Goal: Task Accomplishment & Management: Manage account settings

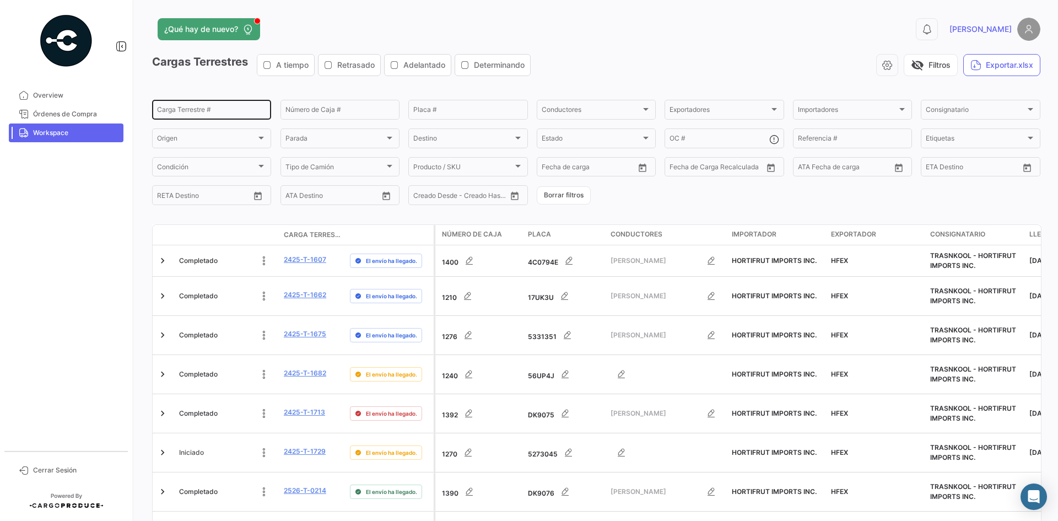
click at [203, 112] on input "Carga Terrestre #" at bounding box center [211, 111] width 109 height 8
paste input "0404"
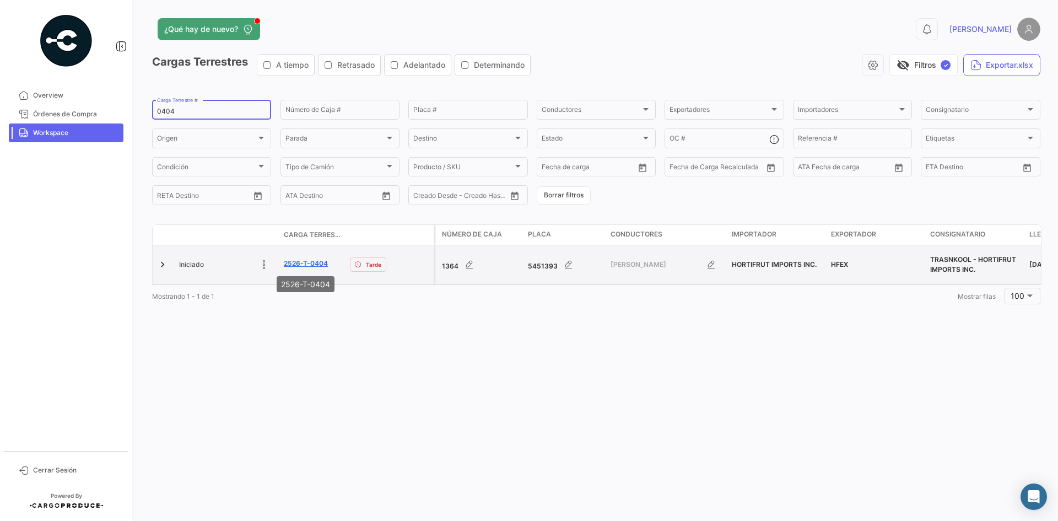
type input "0404"
click at [312, 260] on link "2526-T-0404" at bounding box center [306, 263] width 44 height 10
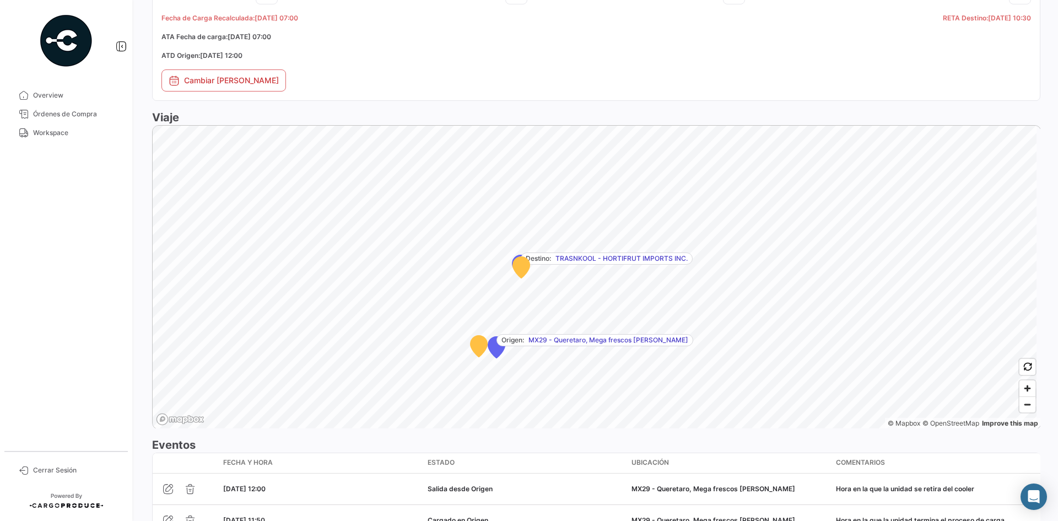
scroll to position [704, 0]
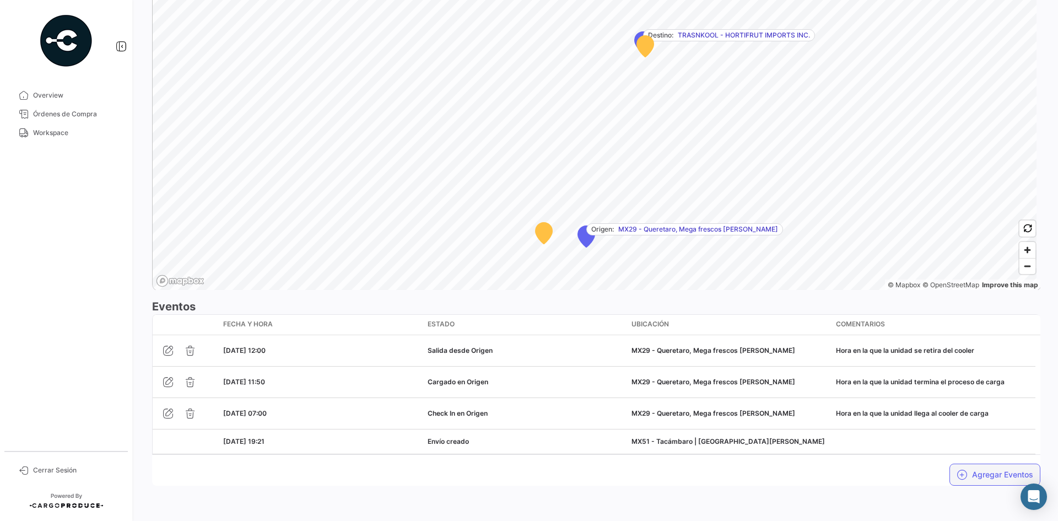
click at [960, 472] on icon "button" at bounding box center [962, 474] width 11 height 11
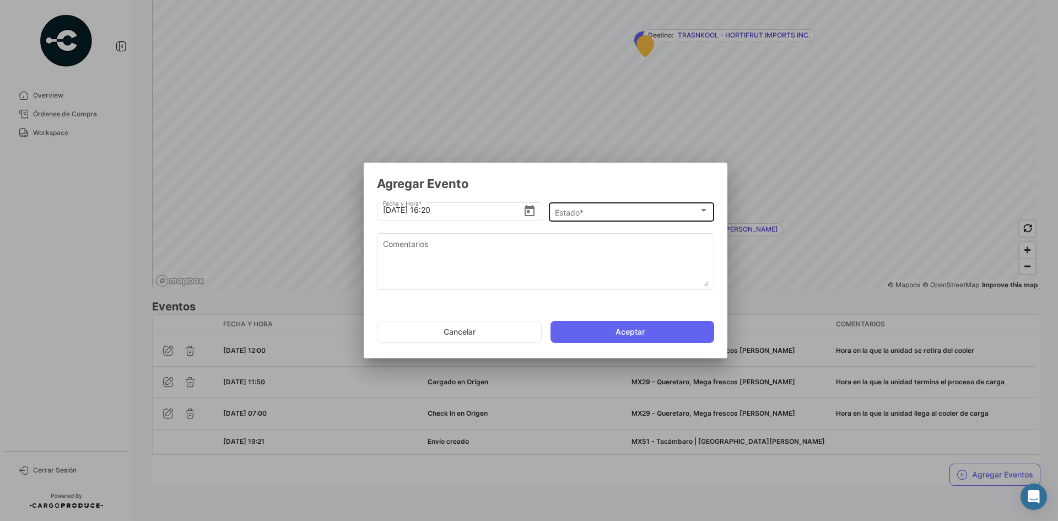
click at [627, 205] on div "Estado * Estado *" at bounding box center [632, 210] width 154 height 21
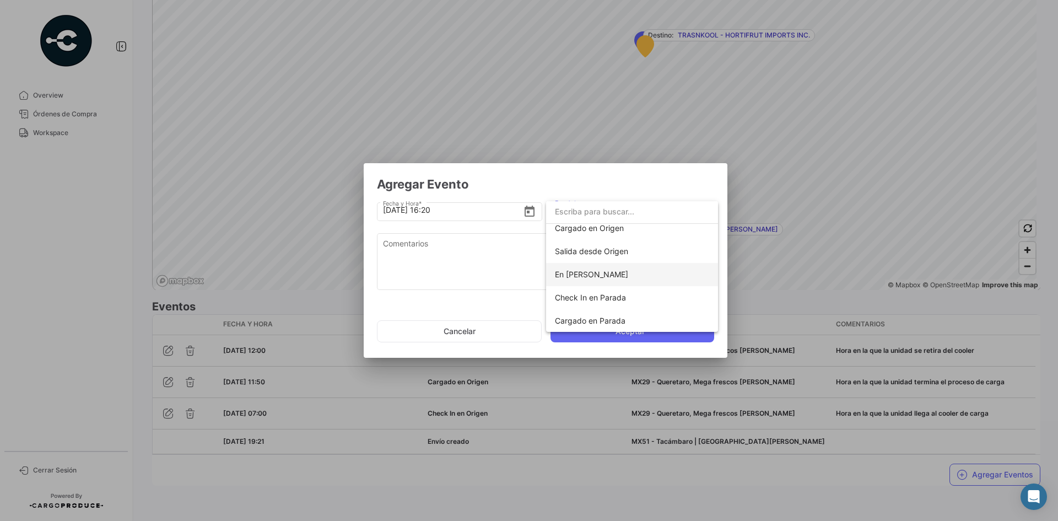
scroll to position [55, 0]
click at [608, 303] on span "Check In en Parada" at bounding box center [632, 296] width 154 height 23
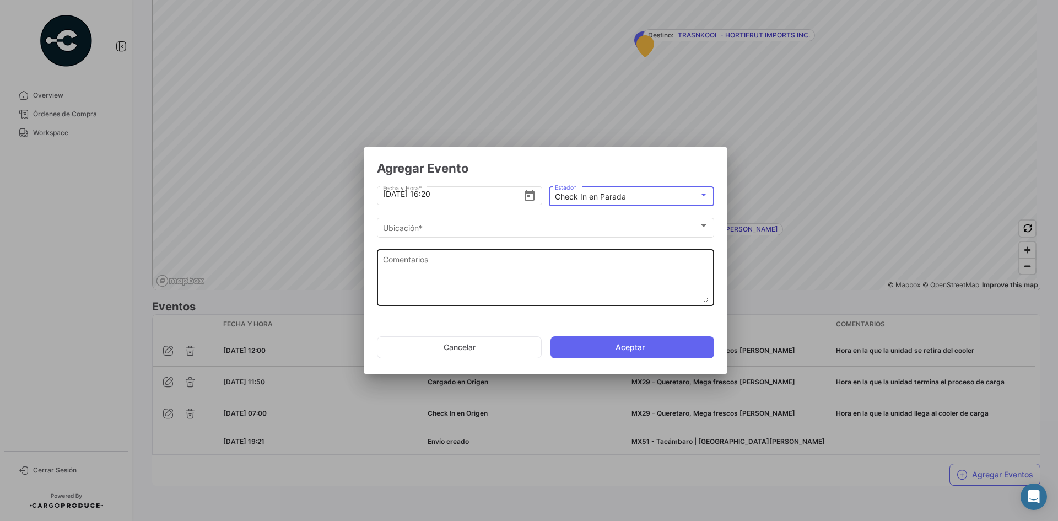
click at [474, 257] on textarea "Comentarios" at bounding box center [546, 277] width 326 height 48
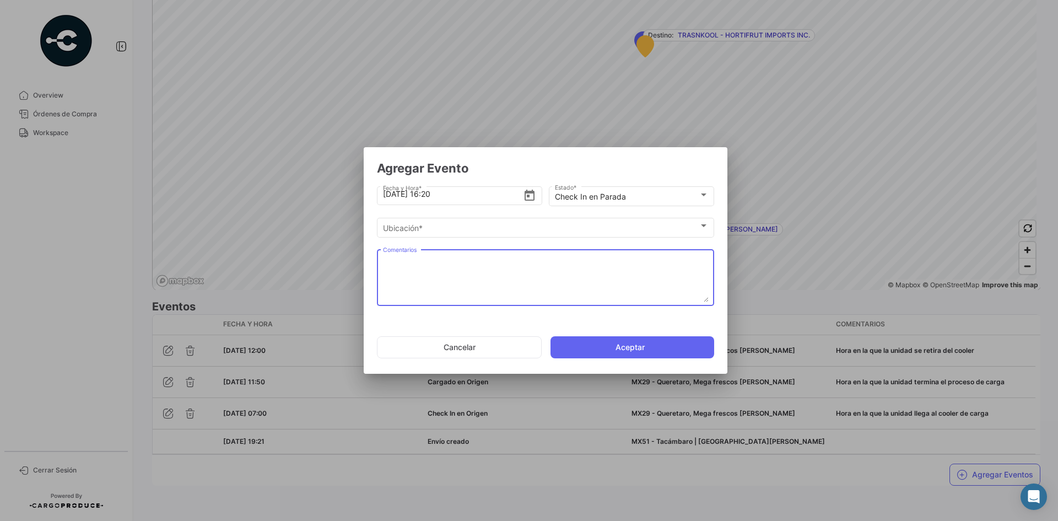
paste textarea "Hora de llegada al 2do cooler de carga"
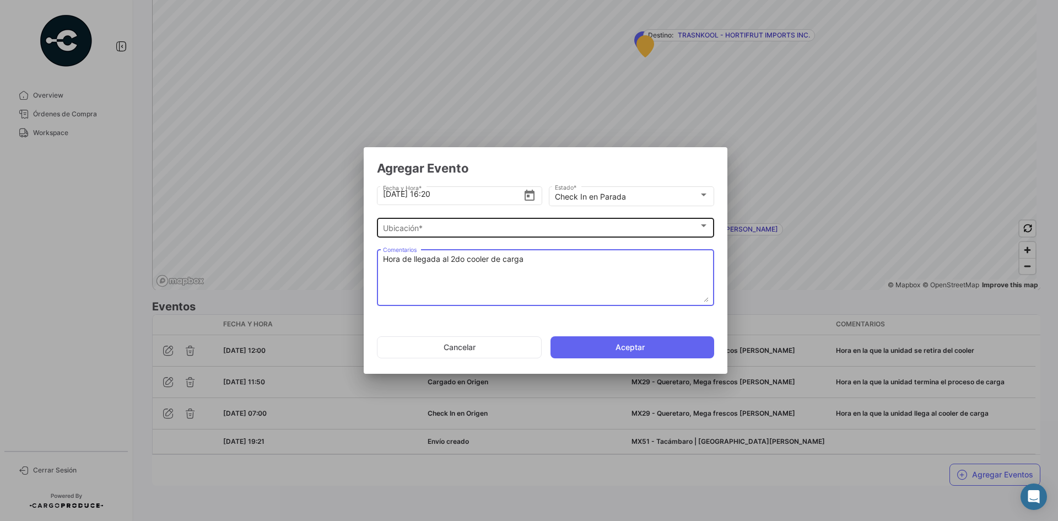
type textarea "Hora de llegada al 2do cooler de carga"
click at [464, 233] on div "Ubicación * Ubicación *" at bounding box center [546, 226] width 326 height 21
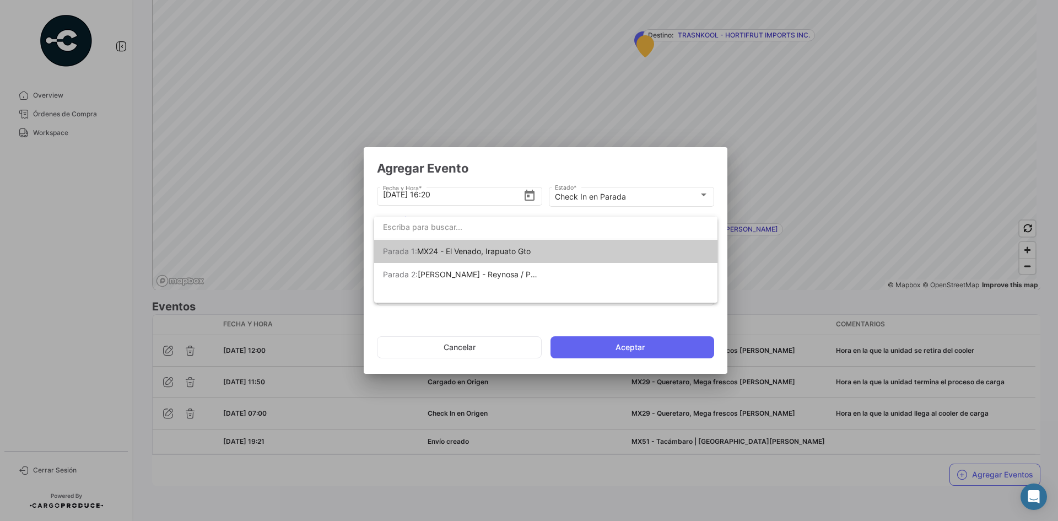
click at [474, 252] on span "MX24 - El Venado, Irapuato Gto" at bounding box center [474, 250] width 114 height 9
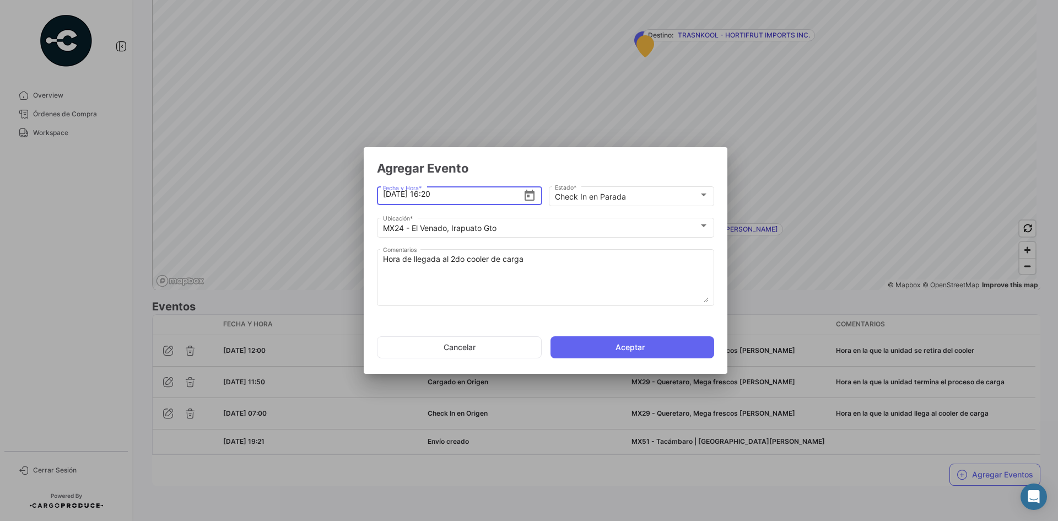
click at [431, 193] on input "[DATE] 16:20" at bounding box center [453, 194] width 141 height 39
type input "[DATE] 15:54"
click at [602, 352] on button "Aceptar" at bounding box center [632, 347] width 164 height 22
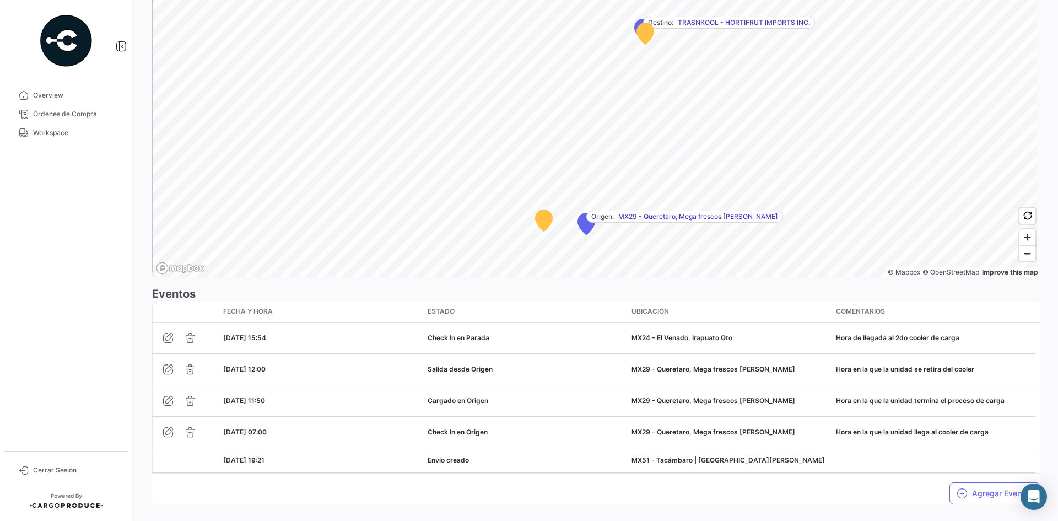
scroll to position [735, 0]
